Goal: Task Accomplishment & Management: Manage account settings

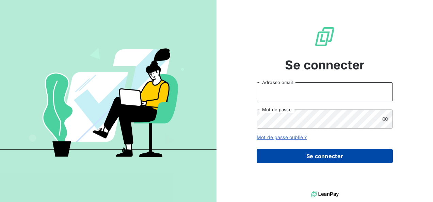
type input "[PERSON_NAME][EMAIL_ADDRESS][PERSON_NAME][DOMAIN_NAME]"
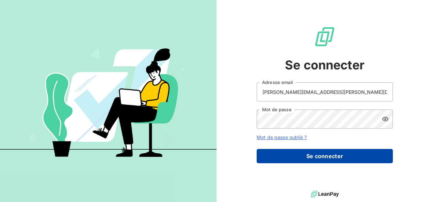
click at [328, 155] on button "Se connecter" at bounding box center [325, 156] width 136 height 14
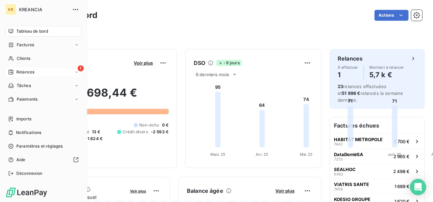
click at [14, 71] on div "Relances" at bounding box center [21, 72] width 26 height 6
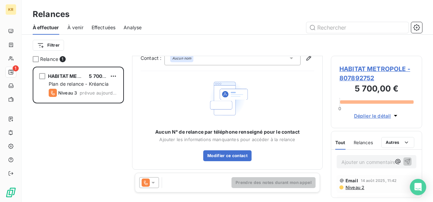
scroll to position [14, 0]
click at [367, 72] on span "HABITAT METROPOLE - 807892752" at bounding box center [377, 73] width 74 height 18
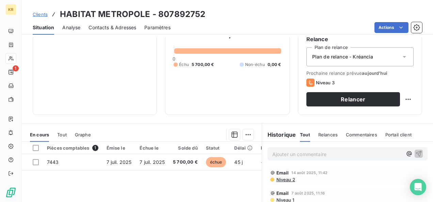
scroll to position [72, 0]
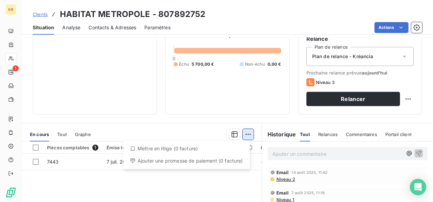
click at [247, 137] on html "KR 1 Clients HABITAT METROPOLE - 807892752 Situation Analyse Contacts & Adresse…" at bounding box center [216, 101] width 433 height 202
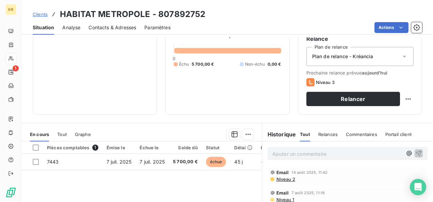
click at [113, 162] on html "KR 1 Clients HABITAT METROPOLE - 807892752 Situation Analyse Contacts & Adresse…" at bounding box center [216, 101] width 433 height 202
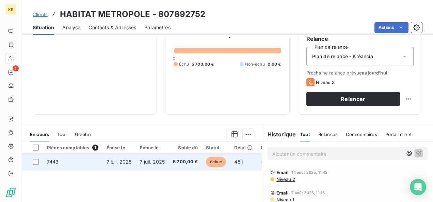
click at [113, 162] on span "7 juil. 2025" at bounding box center [119, 162] width 25 height 6
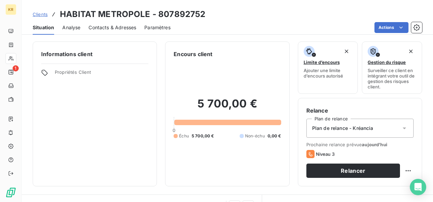
scroll to position [119, 0]
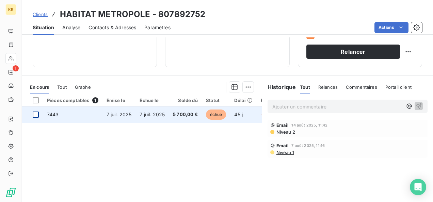
drag, startPoint x: 25, startPoint y: 3, endPoint x: 37, endPoint y: 115, distance: 112.7
click at [37, 115] on div at bounding box center [36, 115] width 6 height 6
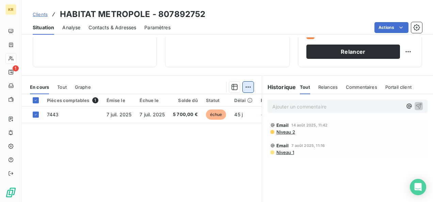
click at [245, 85] on html "KR 1 Clients HABITAT METROPOLE - 807892752 Situation Analyse Contacts & Adresse…" at bounding box center [216, 101] width 433 height 202
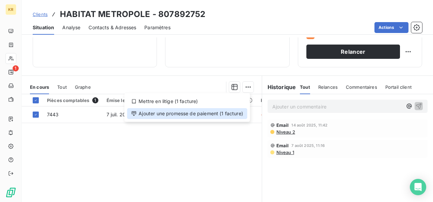
click at [204, 117] on div "Ajouter une promesse de paiement (1 facture)" at bounding box center [187, 113] width 120 height 11
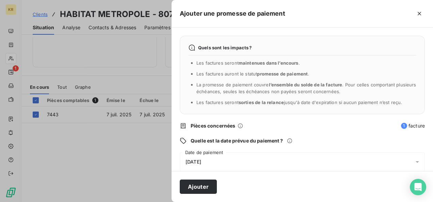
scroll to position [57, 0]
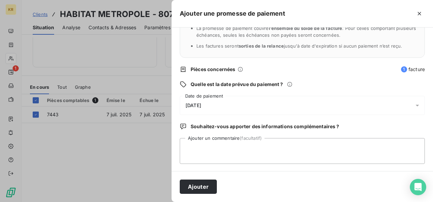
click at [406, 103] on div "[DATE]" at bounding box center [302, 105] width 245 height 19
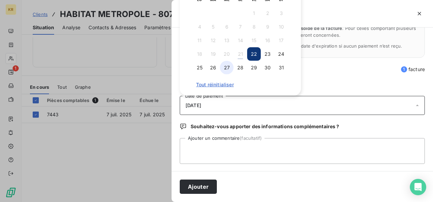
click at [224, 68] on button "27" at bounding box center [227, 68] width 14 height 14
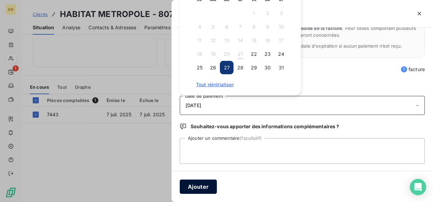
click at [193, 189] on button "Ajouter" at bounding box center [198, 187] width 37 height 14
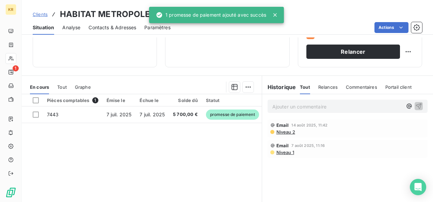
scroll to position [0, 0]
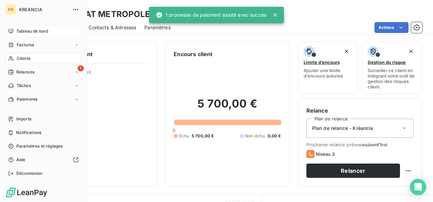
click at [18, 33] on span "Tableau de bord" at bounding box center [32, 31] width 32 height 6
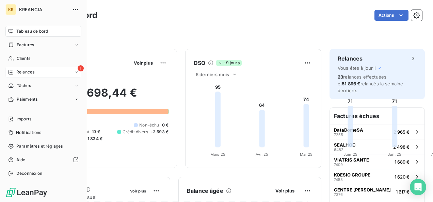
click at [39, 75] on div "1 Relances" at bounding box center [43, 72] width 76 height 11
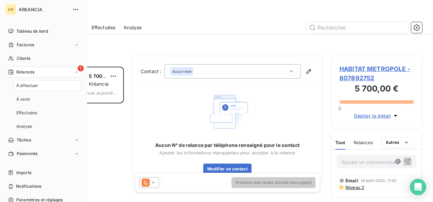
scroll to position [130, 86]
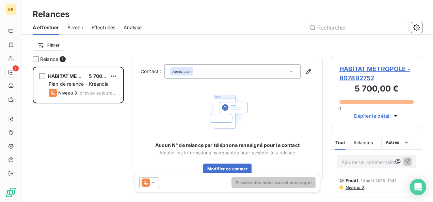
click at [386, 67] on span "HABITAT METROPOLE - 807892752" at bounding box center [377, 73] width 74 height 18
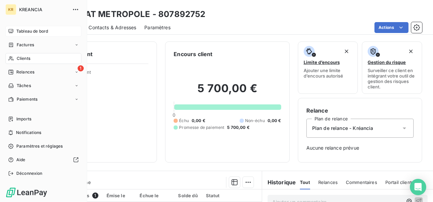
click at [20, 29] on span "Tableau de bord" at bounding box center [32, 31] width 32 height 6
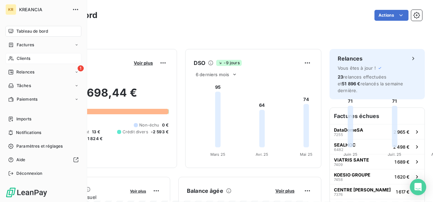
click at [33, 56] on div "Clients" at bounding box center [43, 58] width 76 height 11
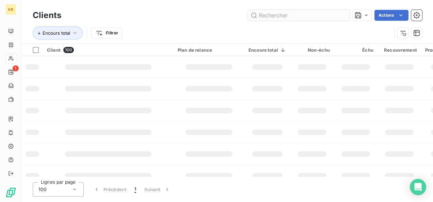
click at [274, 16] on input "text" at bounding box center [299, 15] width 102 height 11
type input "sco"
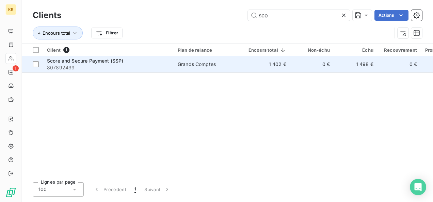
click at [166, 66] on span "807892439" at bounding box center [108, 67] width 123 height 7
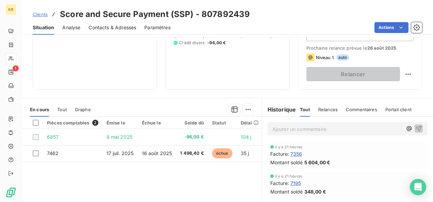
scroll to position [117, 0]
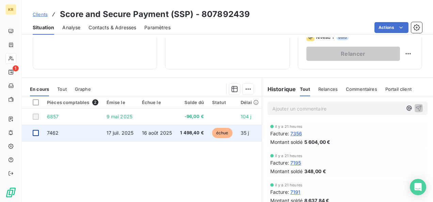
click at [38, 133] on div at bounding box center [36, 133] width 6 height 6
click at [224, 134] on span "échue" at bounding box center [222, 133] width 20 height 10
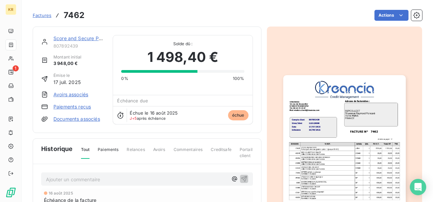
click at [87, 108] on link "Paiements reçus" at bounding box center [71, 107] width 37 height 7
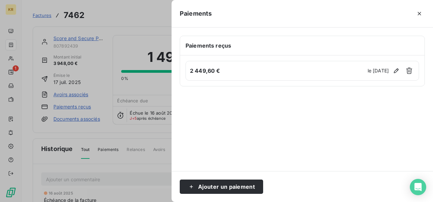
click at [223, 69] on h6 "2 449,60 €" at bounding box center [278, 71] width 176 height 8
click at [393, 69] on icon "button" at bounding box center [396, 70] width 7 height 7
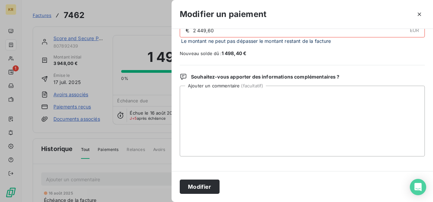
scroll to position [38, 0]
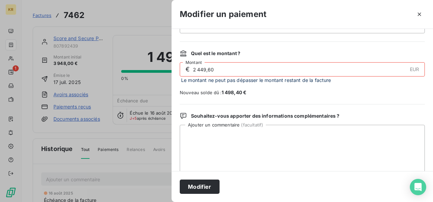
click at [218, 68] on input "2 449,60" at bounding box center [299, 70] width 215 height 14
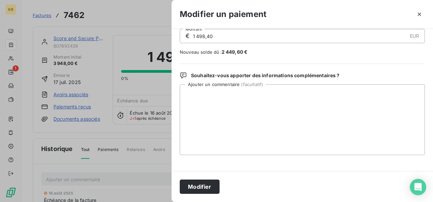
scroll to position [0, 0]
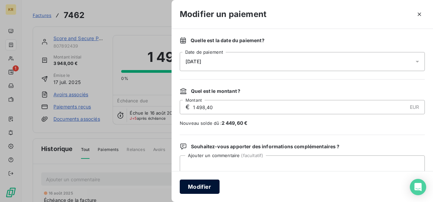
type input "1 498,40"
click at [195, 185] on button "Modifier" at bounding box center [200, 187] width 40 height 14
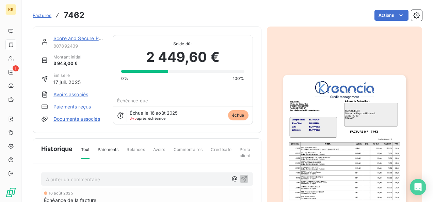
click at [90, 37] on link "Score and Secure Payment (SSP)" at bounding box center [91, 38] width 77 height 6
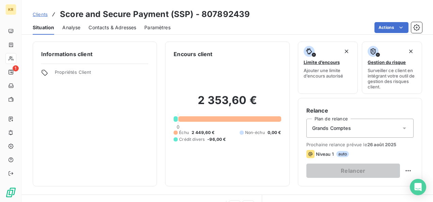
scroll to position [104, 0]
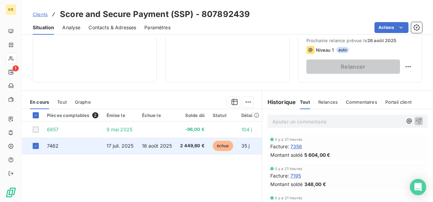
click at [189, 150] on td "2 449,60 €" at bounding box center [192, 146] width 33 height 16
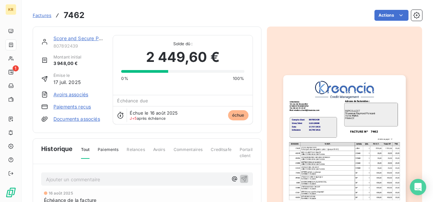
click at [79, 106] on link "Paiements reçus" at bounding box center [71, 107] width 37 height 7
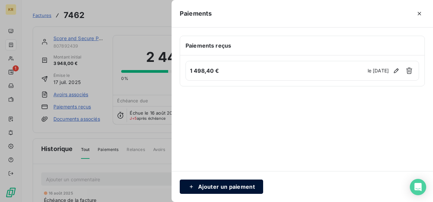
click at [223, 185] on button "Ajouter un paiement" at bounding box center [221, 187] width 83 height 14
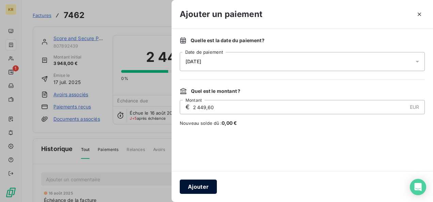
click at [204, 189] on button "Ajouter" at bounding box center [198, 187] width 37 height 14
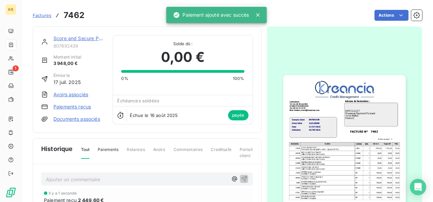
click at [67, 42] on div "Score and Secure Payment (SSP)" at bounding box center [78, 38] width 51 height 7
click at [68, 40] on link "Score and Secure Payment (SSP)" at bounding box center [91, 38] width 77 height 6
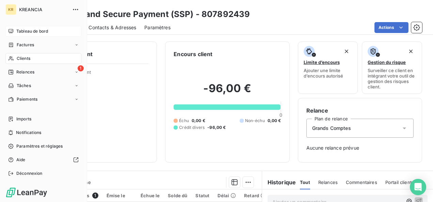
click at [17, 32] on span "Tableau de bord" at bounding box center [32, 31] width 32 height 6
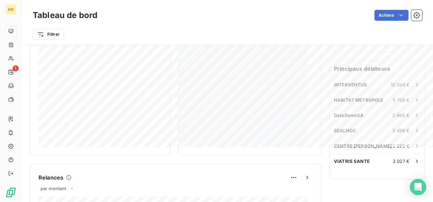
scroll to position [175, 0]
click at [384, 78] on div "INTERVENTUS 10 394 €" at bounding box center [377, 84] width 95 height 15
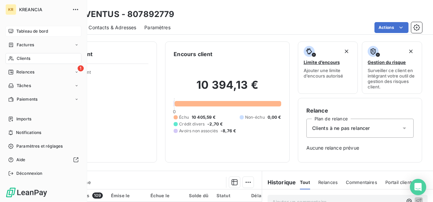
click at [18, 30] on span "Tableau de bord" at bounding box center [32, 31] width 32 height 6
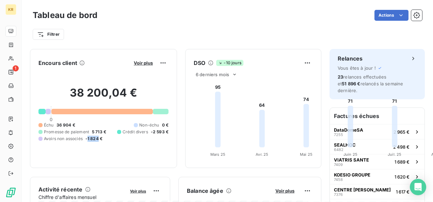
drag, startPoint x: 88, startPoint y: 136, endPoint x: 103, endPoint y: 137, distance: 15.4
click at [103, 137] on div "Échu 36 904 € Non-échu 0 € Promesse de paiement 5 713 € Crédit divers -2 593 € …" at bounding box center [103, 132] width 130 height 20
drag, startPoint x: 103, startPoint y: 137, endPoint x: 233, endPoint y: 137, distance: 130.5
click at [169, 137] on div "Échu 36 904 € Non-échu 0 € Promesse de paiement 5 713 € Crédit divers -2 593 € …" at bounding box center [103, 132] width 130 height 20
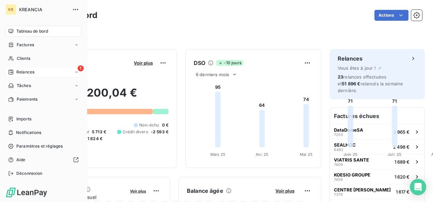
click at [23, 70] on span "Relances" at bounding box center [25, 72] width 18 height 6
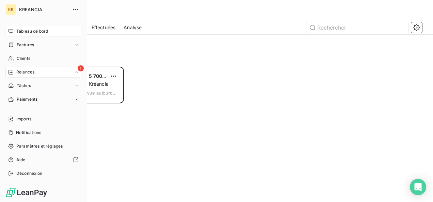
scroll to position [130, 86]
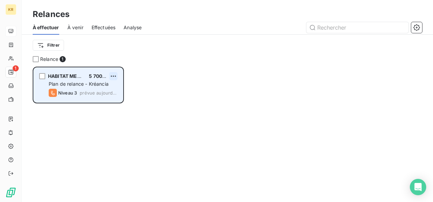
click at [114, 77] on html "KR 1 Relances À effectuer À venir Effectuées Analyse Filtrer Relance 1 HABITAT …" at bounding box center [216, 101] width 433 height 202
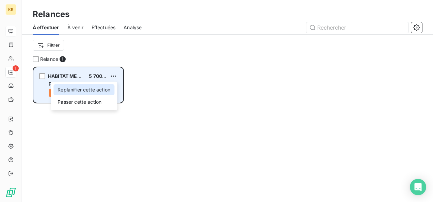
click at [105, 90] on div "Replanifier cette action" at bounding box center [83, 89] width 61 height 11
select select "7"
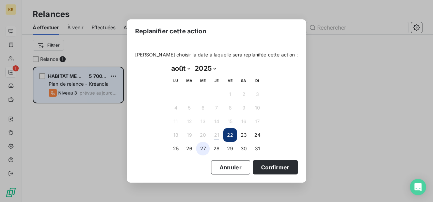
click at [207, 149] on button "27" at bounding box center [203, 149] width 14 height 14
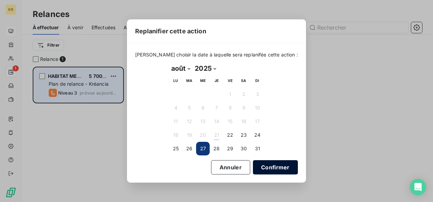
click at [260, 166] on button "Confirmer" at bounding box center [275, 167] width 45 height 14
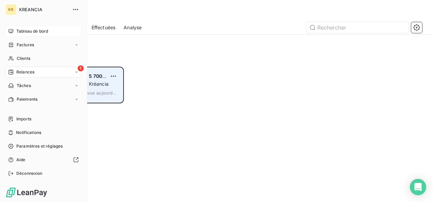
click at [11, 31] on icon at bounding box center [10, 31] width 5 height 5
